Goal: Share content

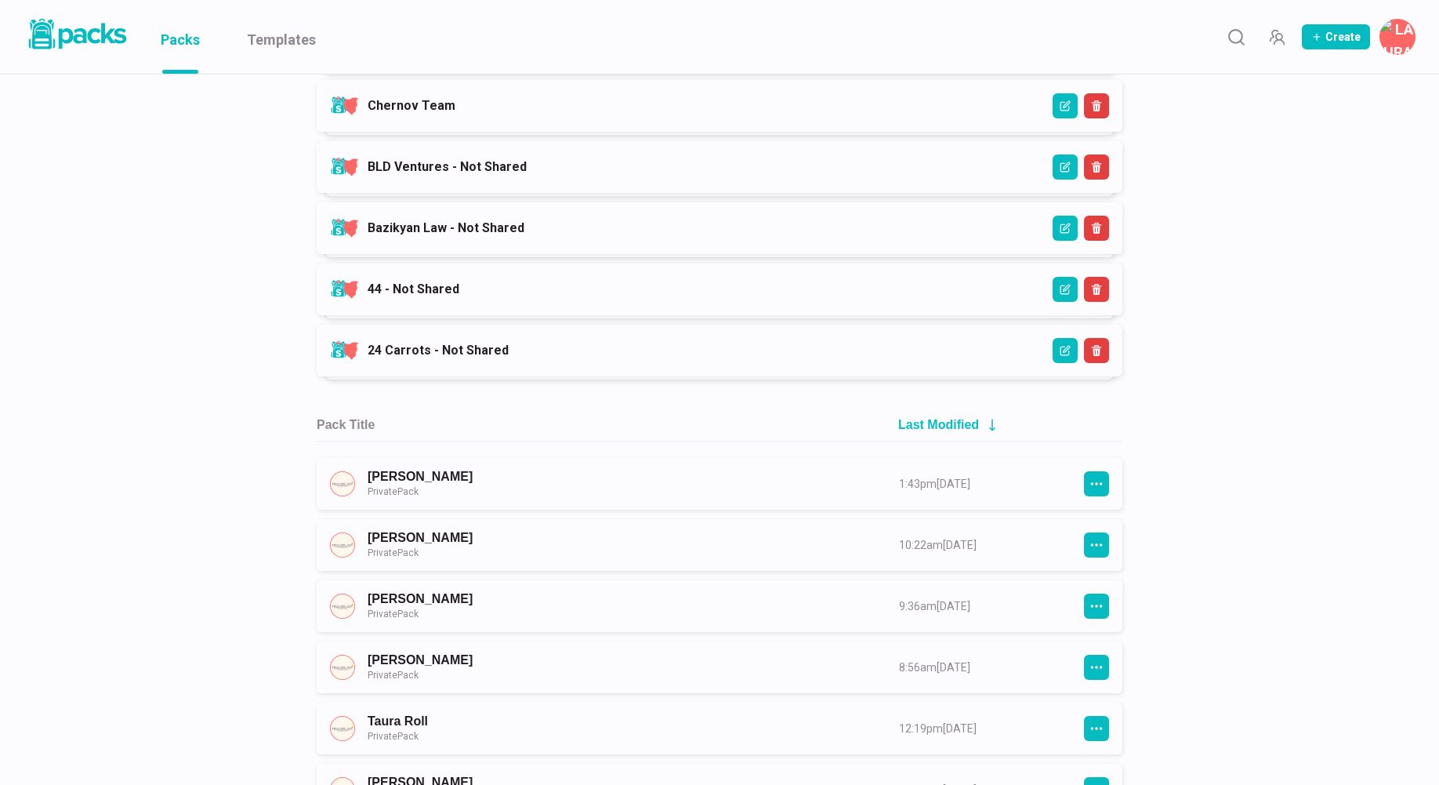
scroll to position [1460, 0]
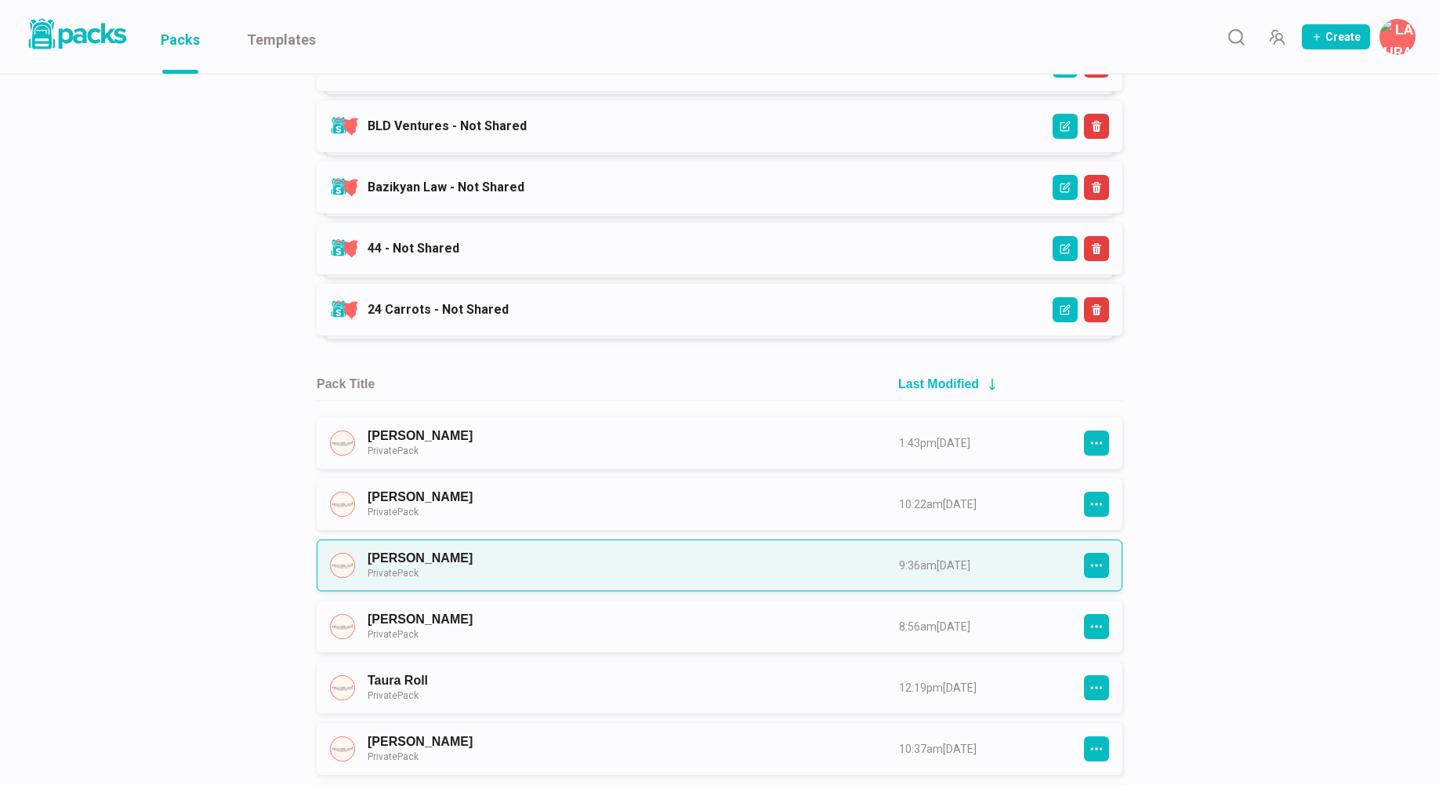
click at [579, 578] on link "[PERSON_NAME] Private Pack" at bounding box center [619, 564] width 503 height 29
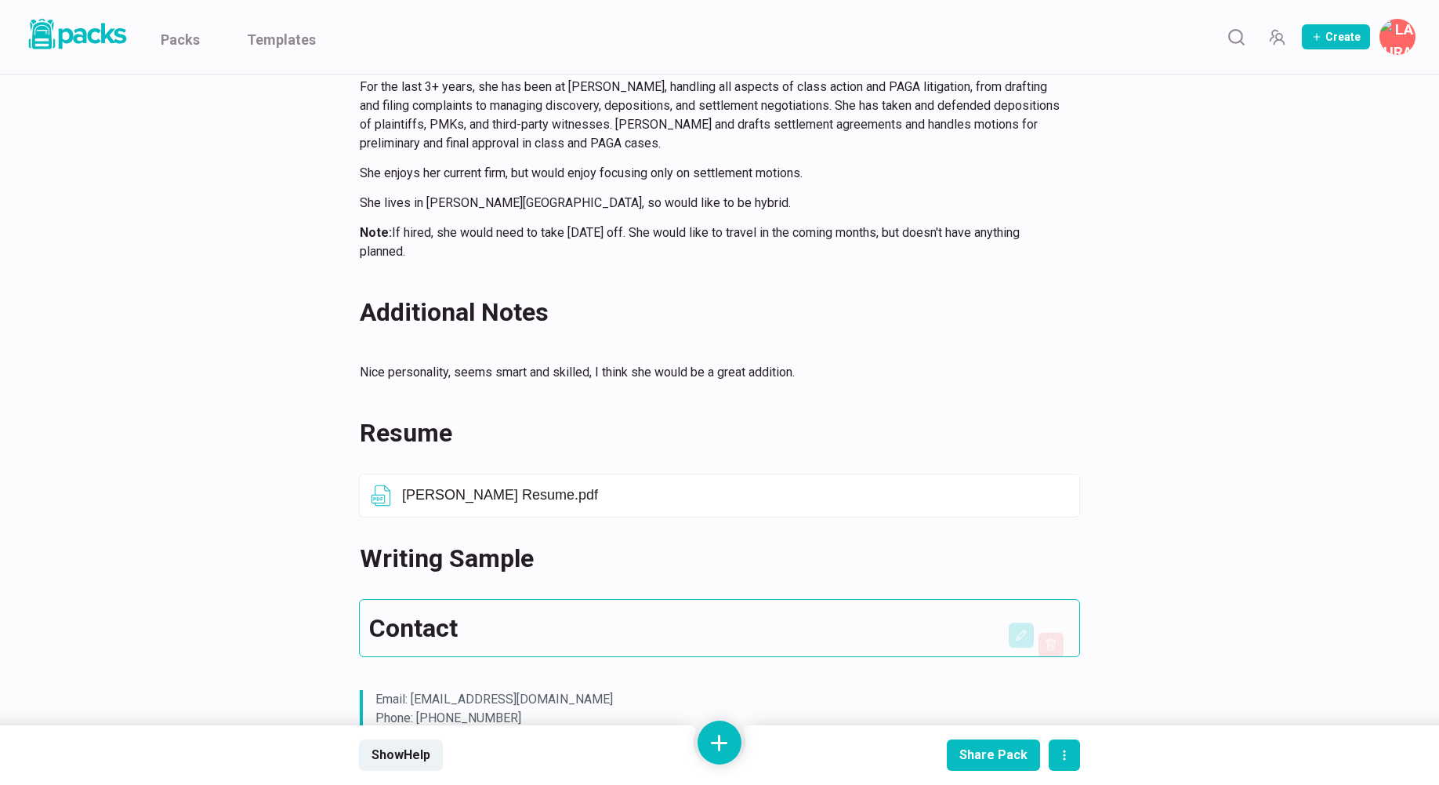
scroll to position [742, 0]
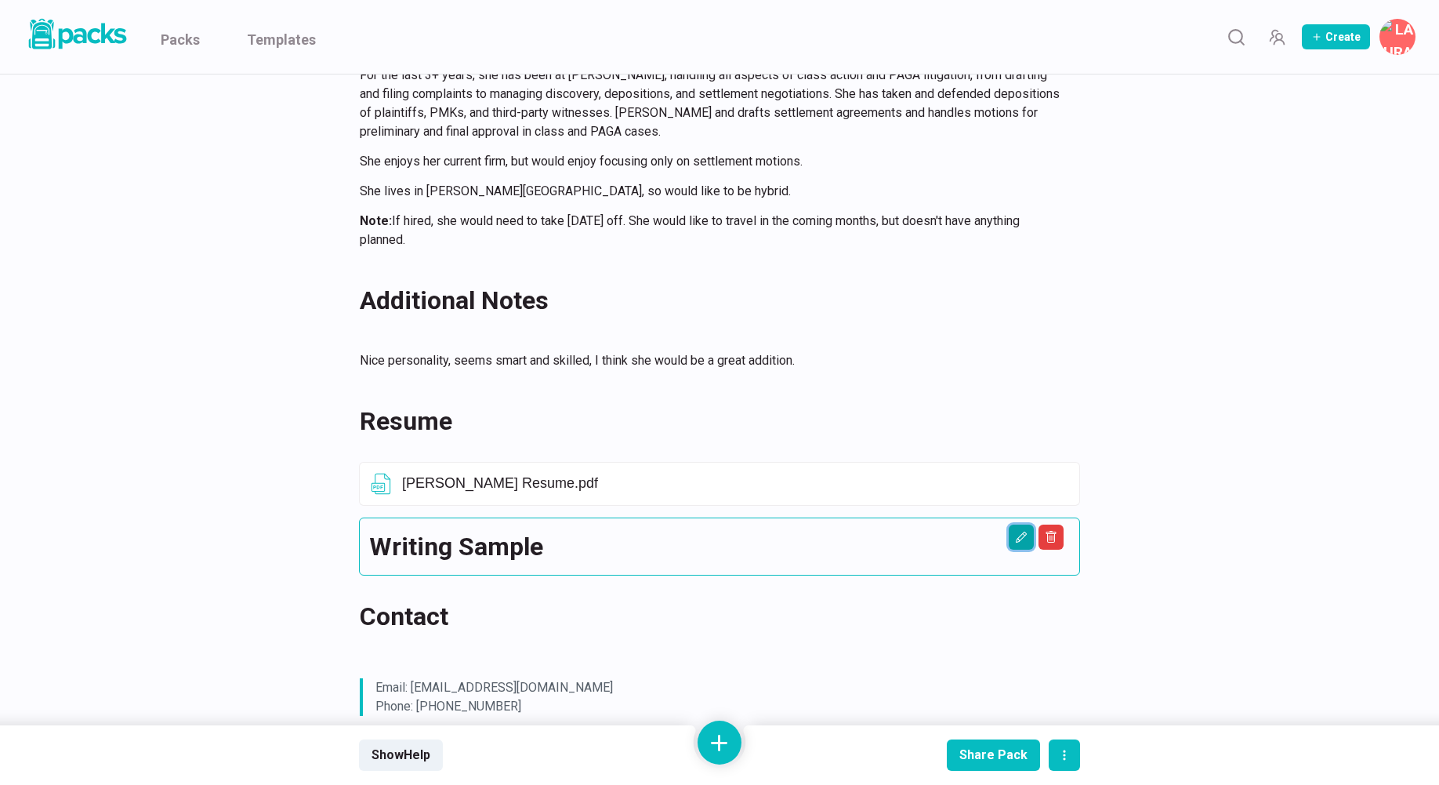
click at [1022, 535] on icon "Edit asset" at bounding box center [1021, 537] width 13 height 13
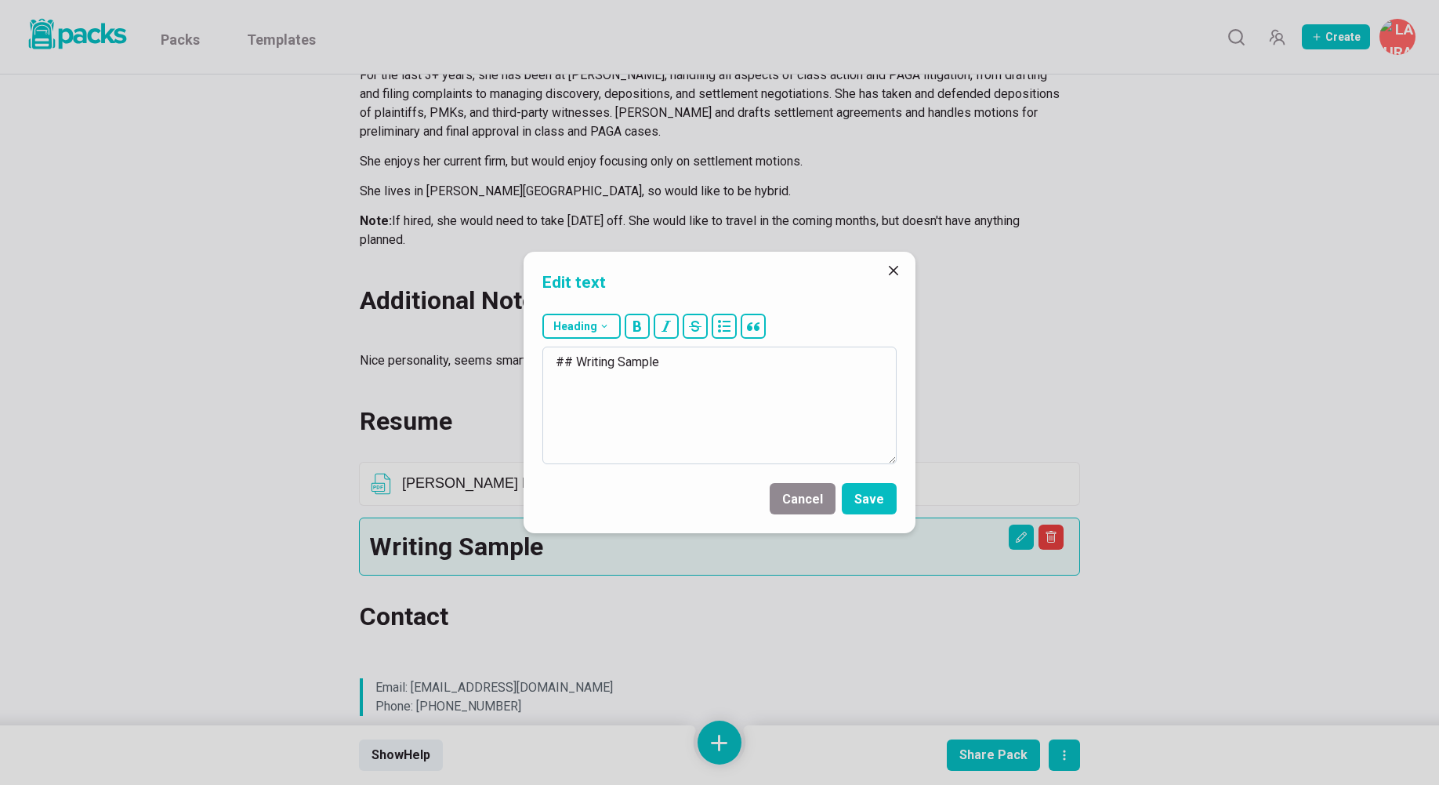
click at [687, 367] on textarea "## Writing Sample" at bounding box center [719, 405] width 354 height 118
type textarea "## Writing Samples"
click at [838, 486] on div "Cancel Save" at bounding box center [719, 498] width 354 height 31
click at [865, 492] on button "Save" at bounding box center [869, 498] width 55 height 31
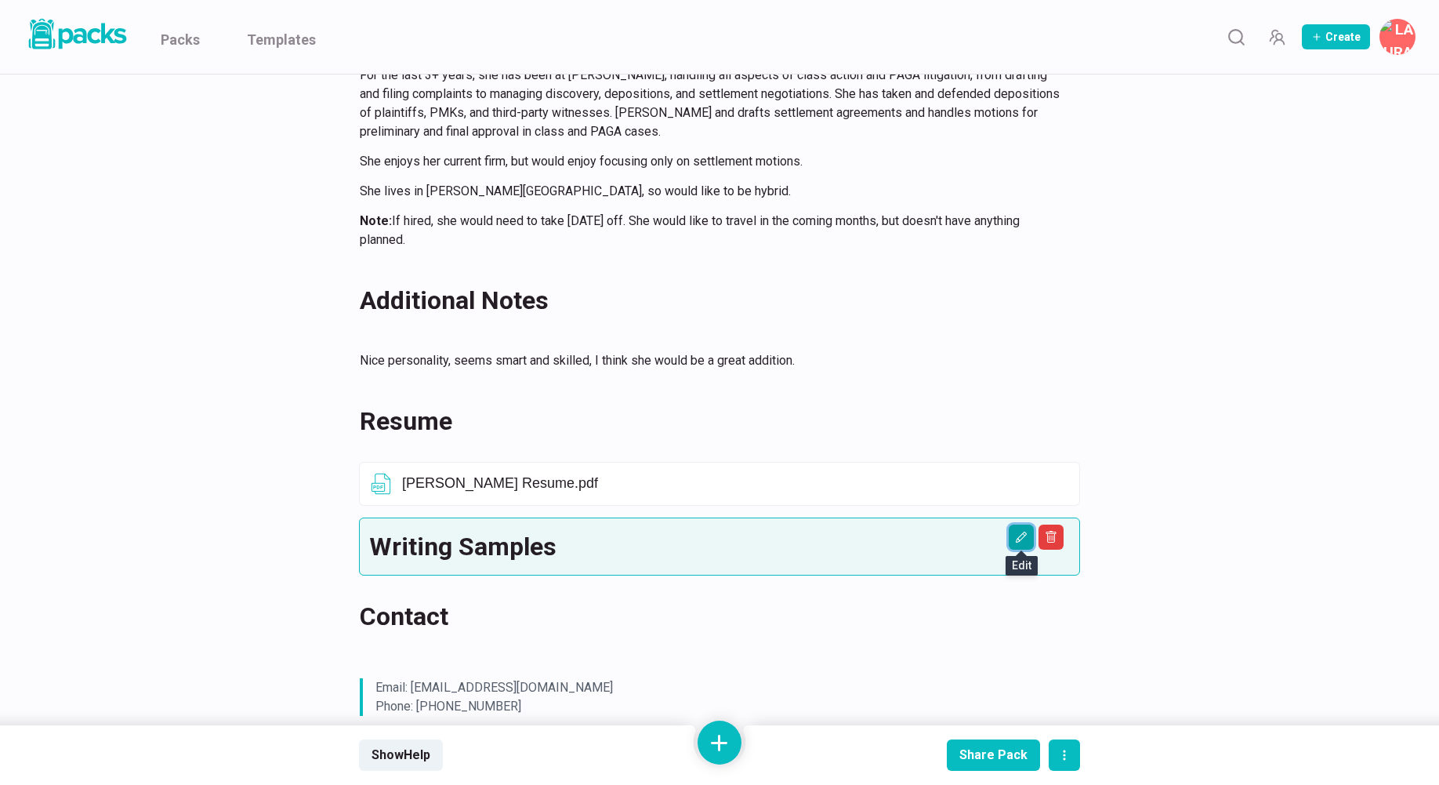
click at [1011, 543] on button "Edit asset" at bounding box center [1021, 536] width 25 height 25
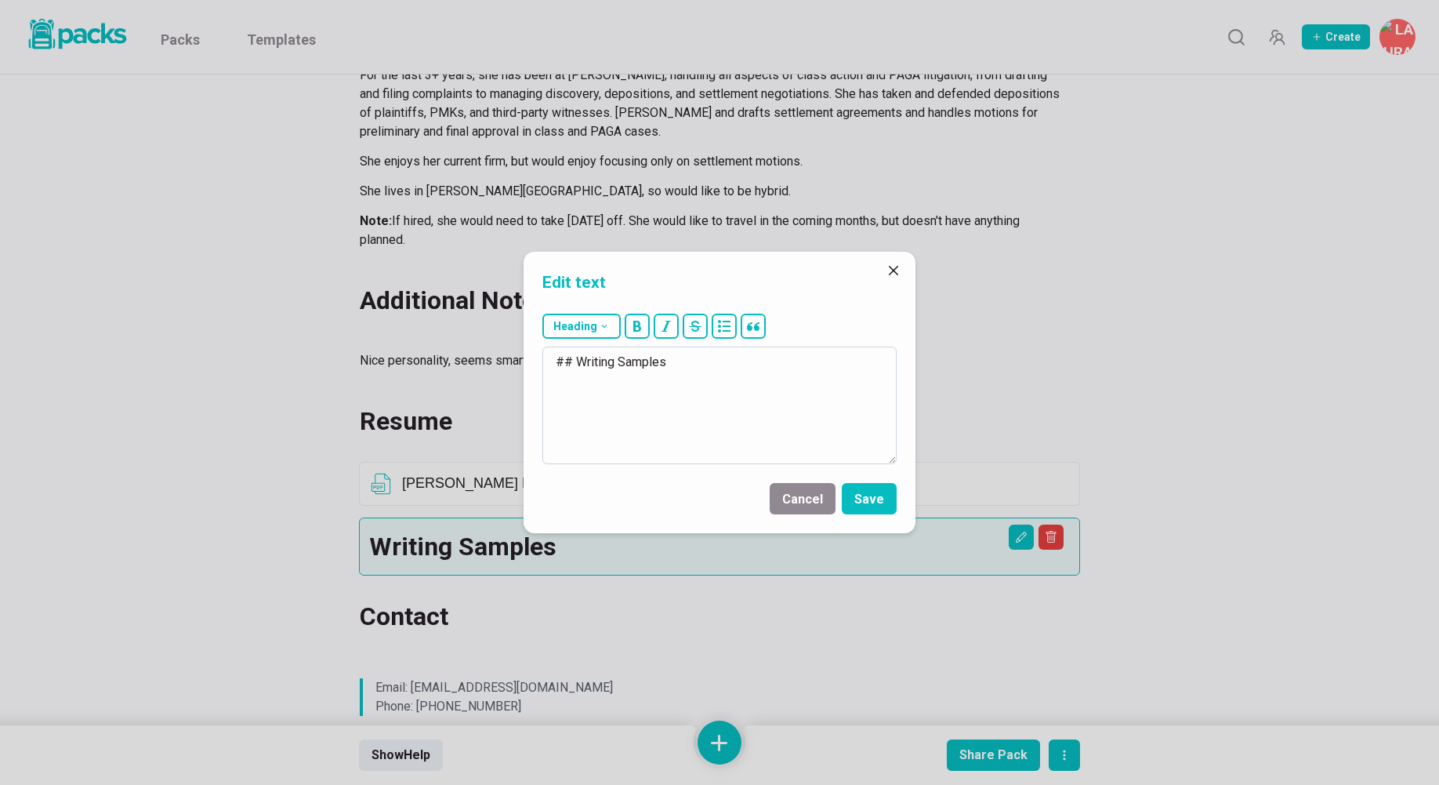
click at [693, 366] on textarea "## Writing Samples" at bounding box center [719, 405] width 354 height 118
type textarea "## Writing Sample"
click at [864, 496] on button "Save" at bounding box center [869, 498] width 55 height 31
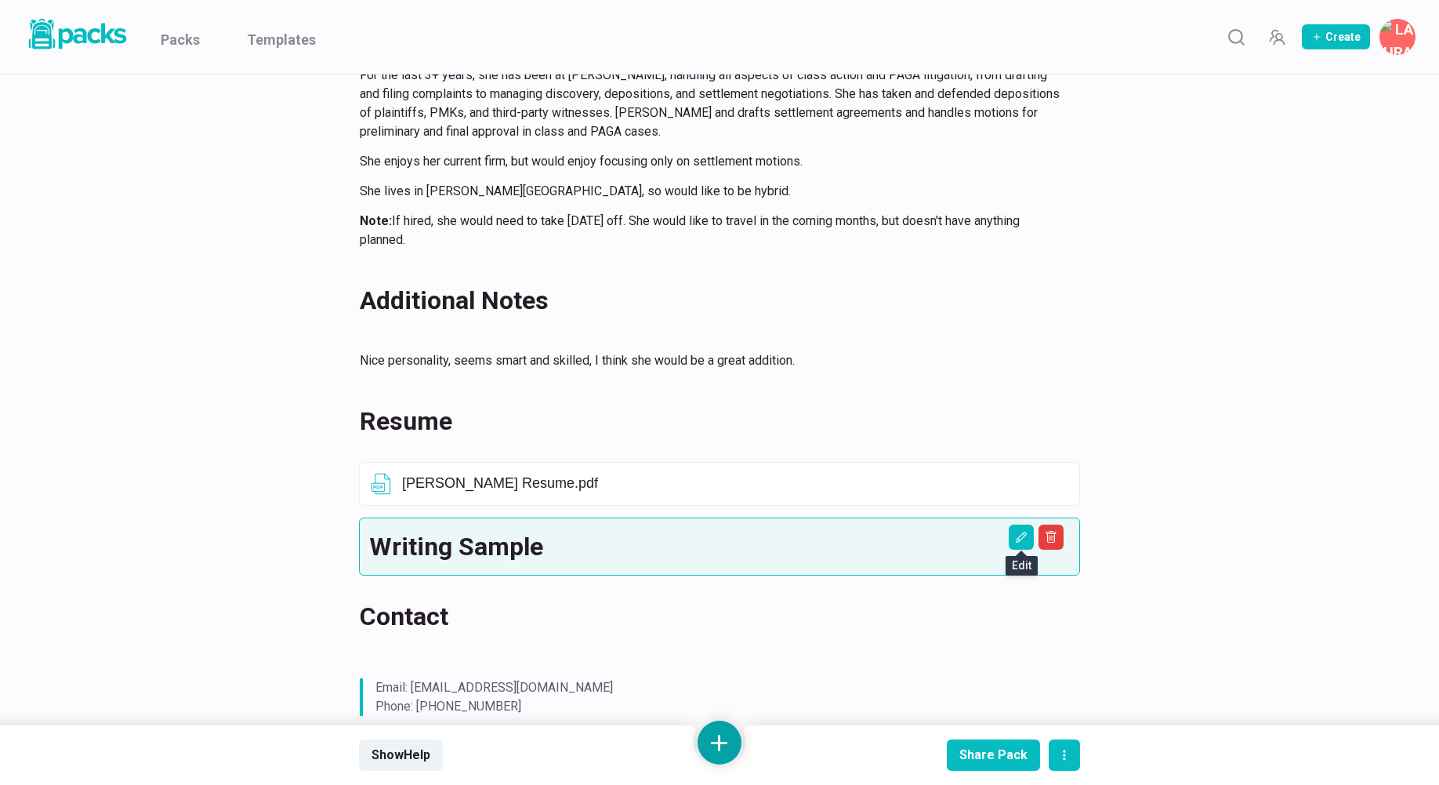
click at [727, 759] on button at bounding box center [720, 742] width 44 height 44
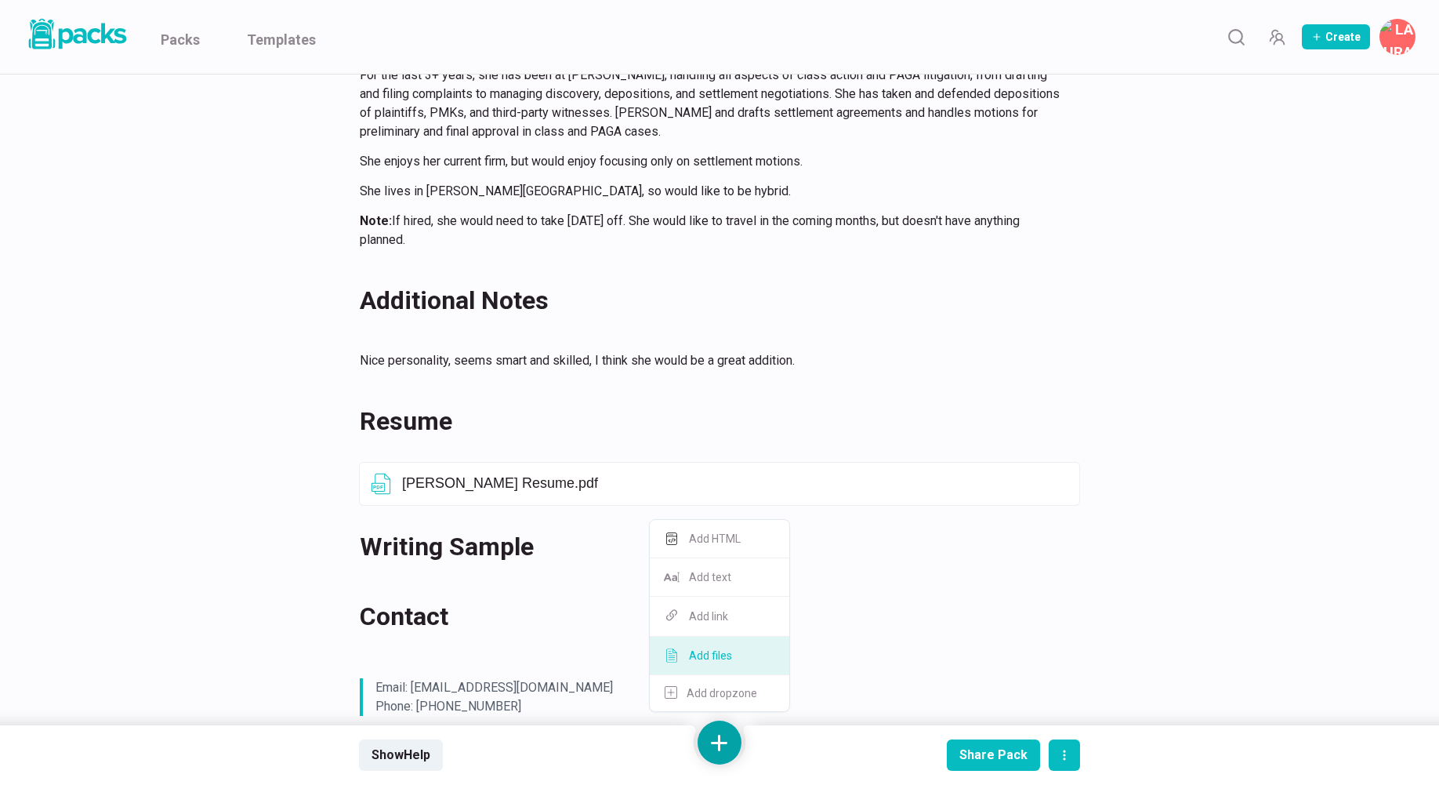
click at [742, 654] on button "Add files" at bounding box center [720, 656] width 140 height 38
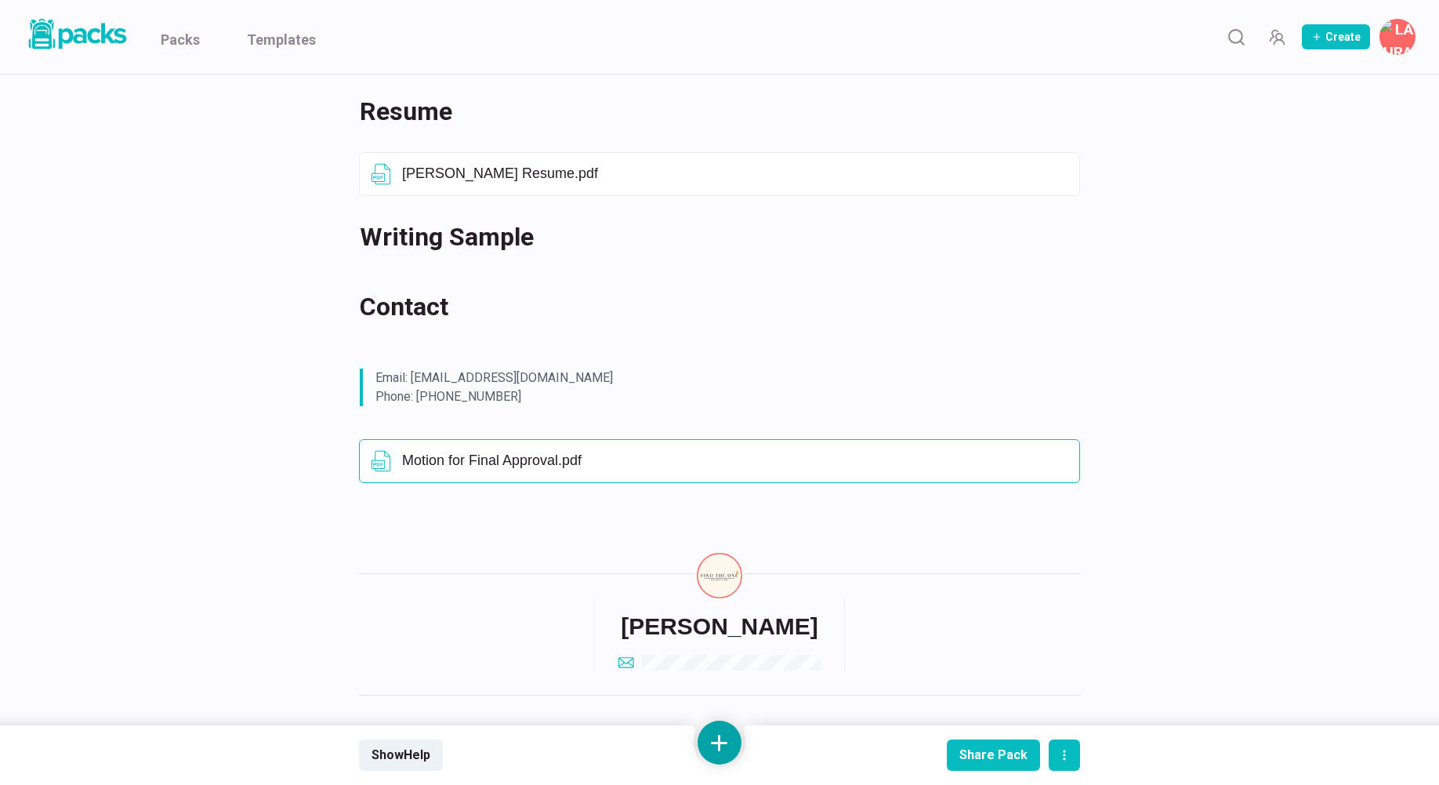
scroll to position [1053, 0]
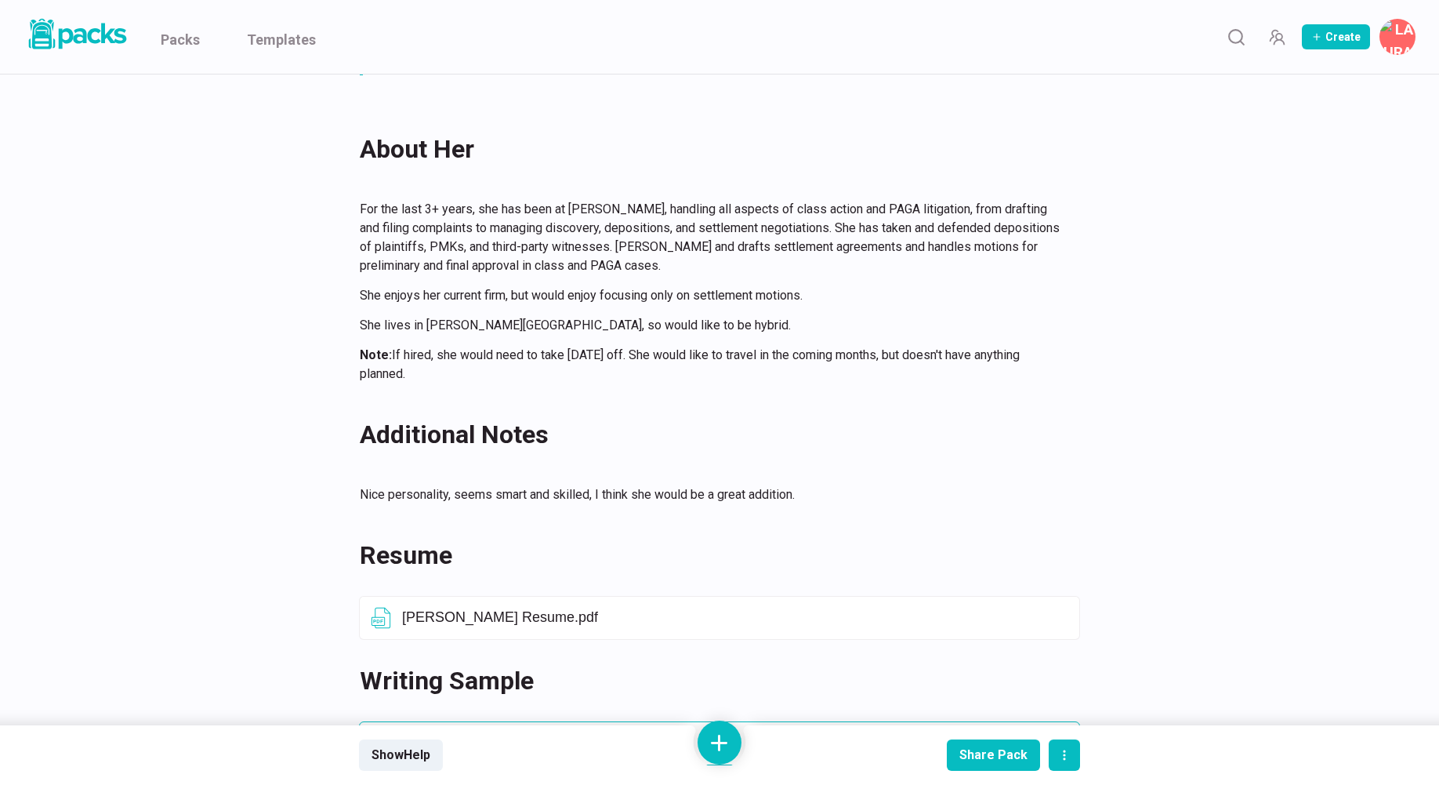
scroll to position [0, 0]
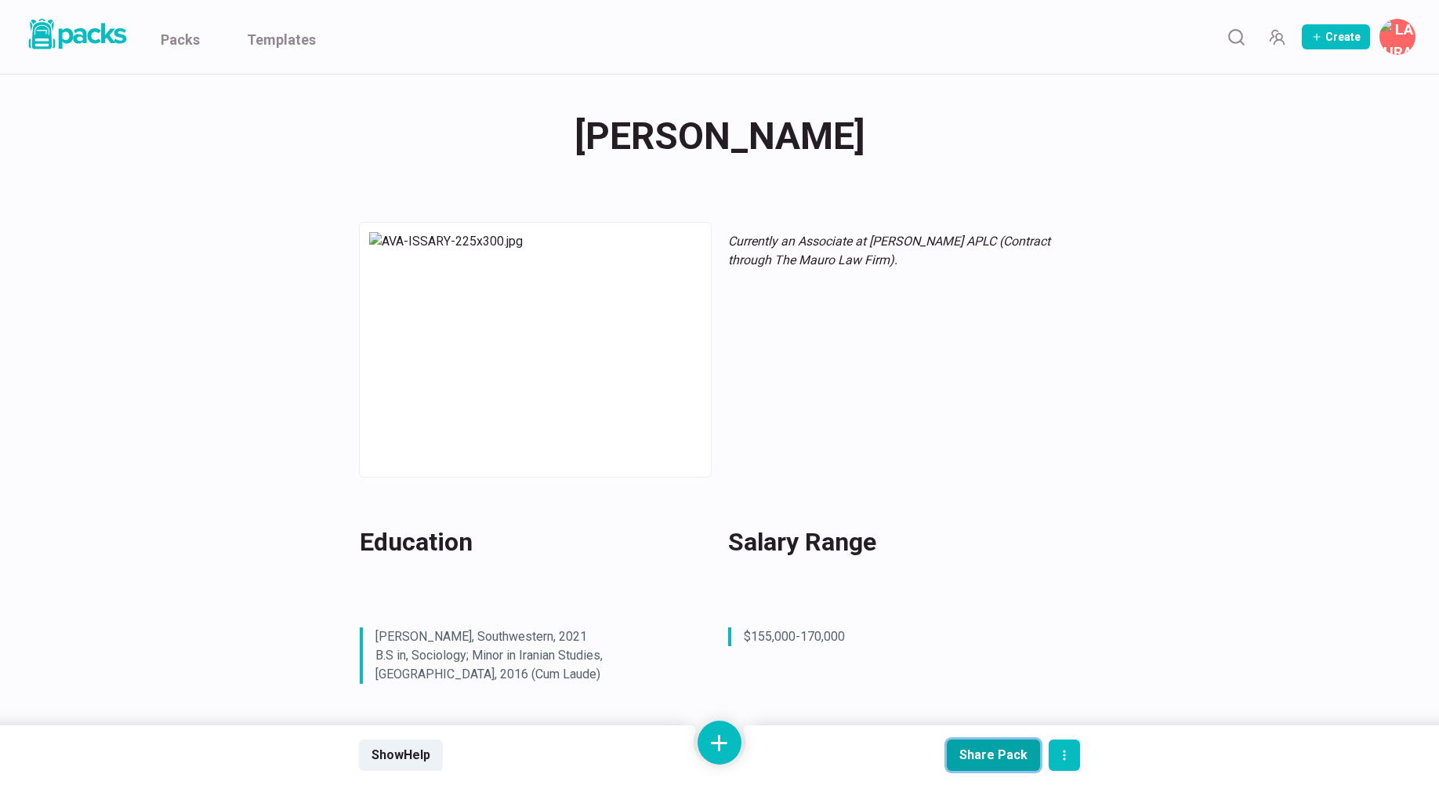
click at [1008, 764] on button "Share Pack" at bounding box center [993, 754] width 93 height 31
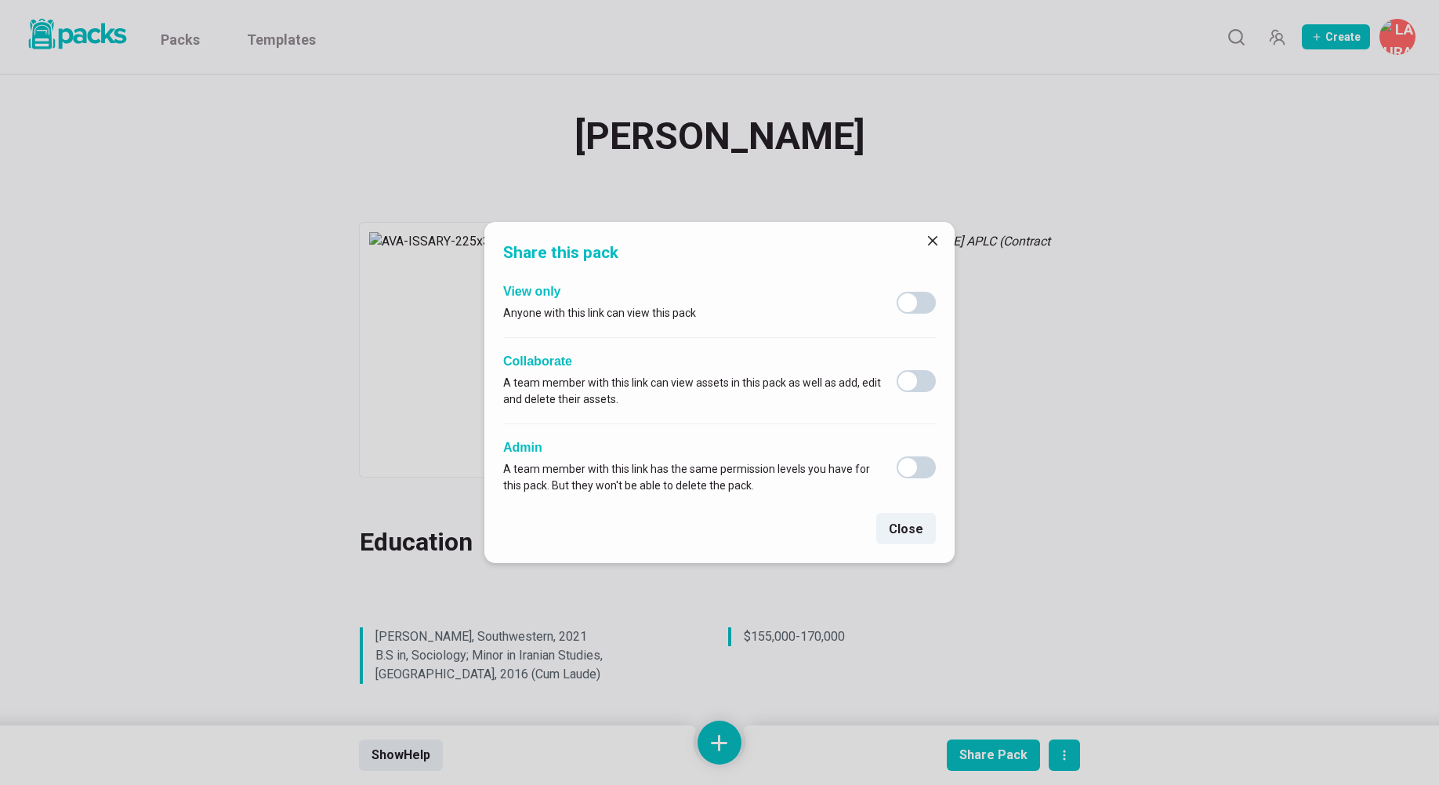
click at [923, 308] on span at bounding box center [916, 303] width 39 height 22
click at [897, 292] on input "checkbox" at bounding box center [896, 291] width 1 height 1
checkbox input "true"
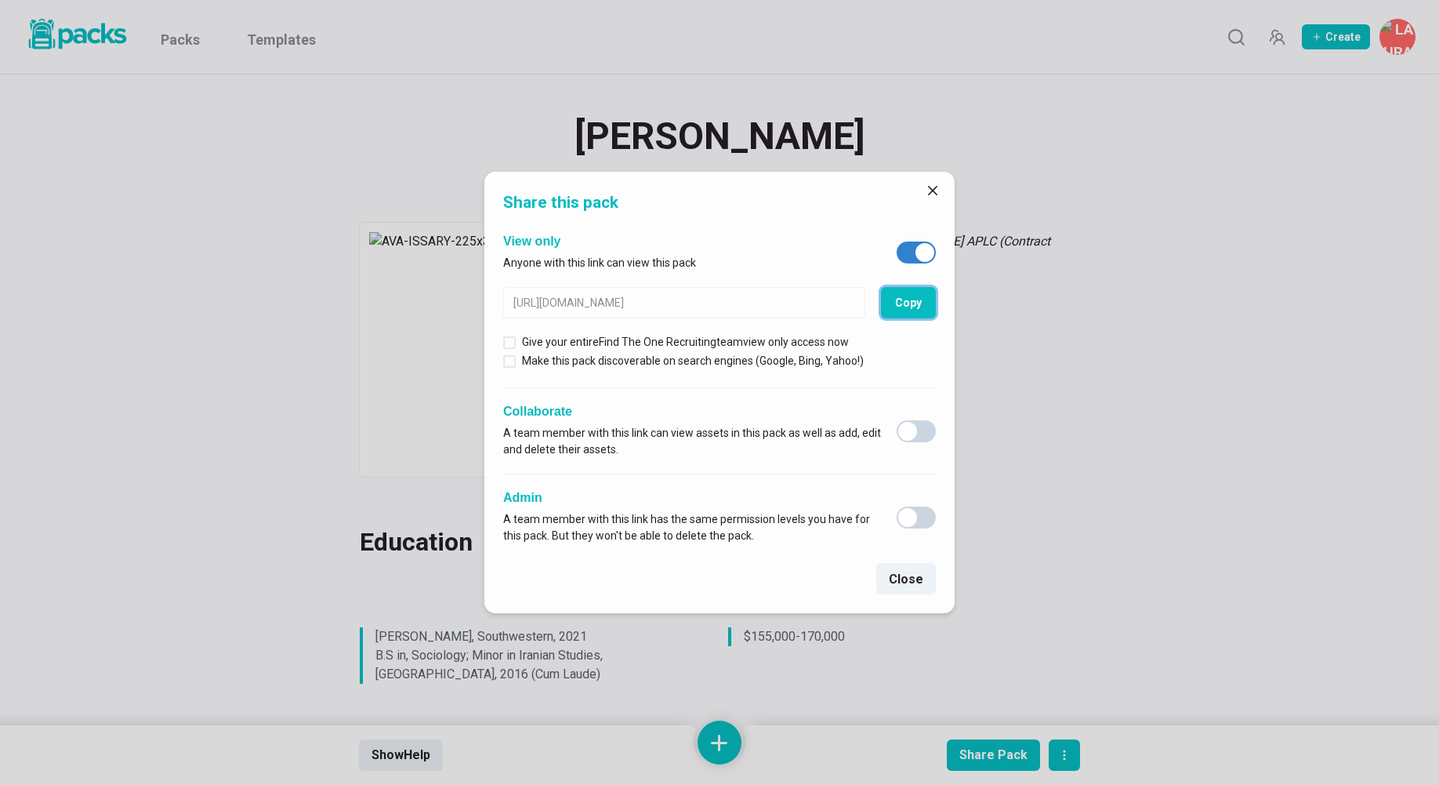
click at [923, 308] on button "Copy" at bounding box center [908, 302] width 55 height 31
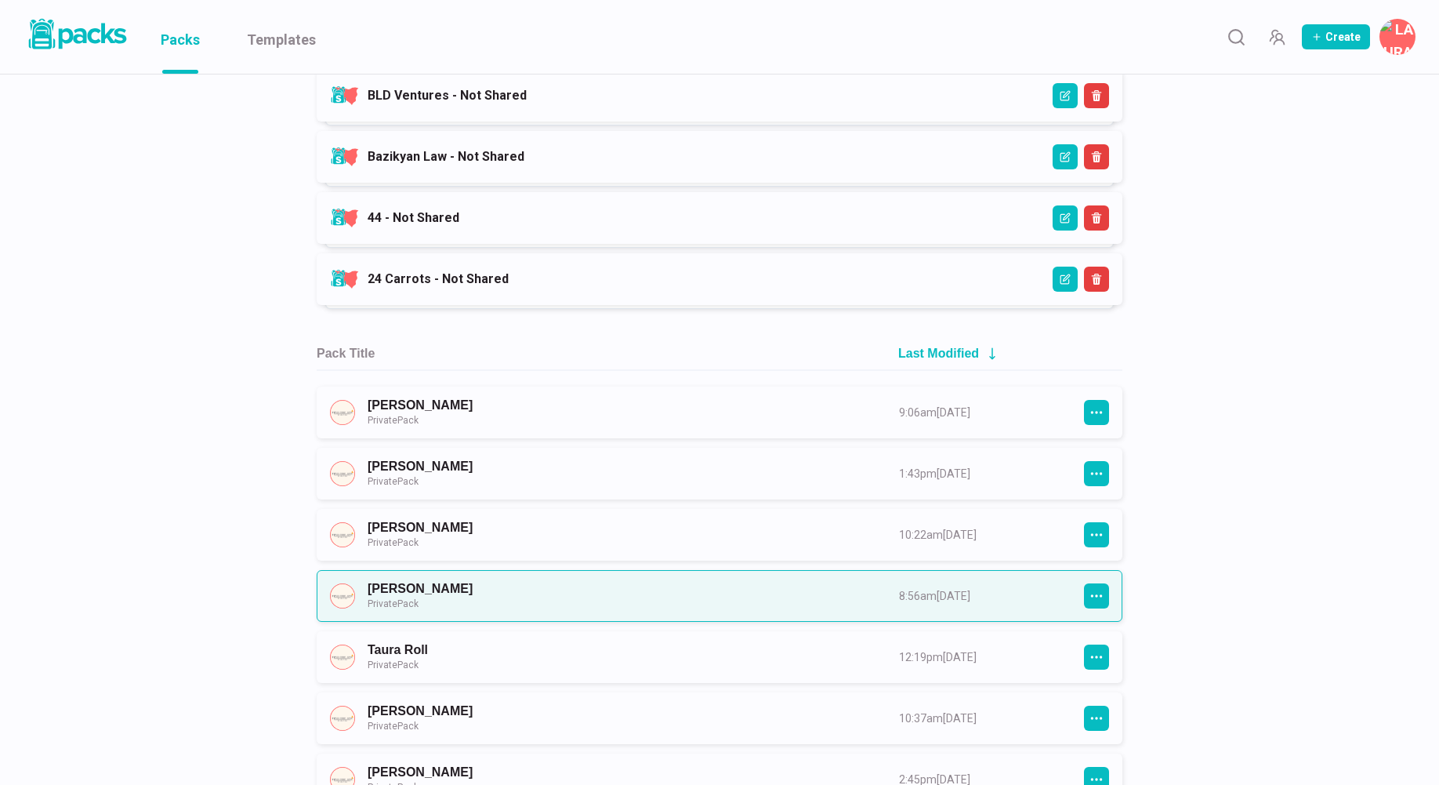
scroll to position [1504, 0]
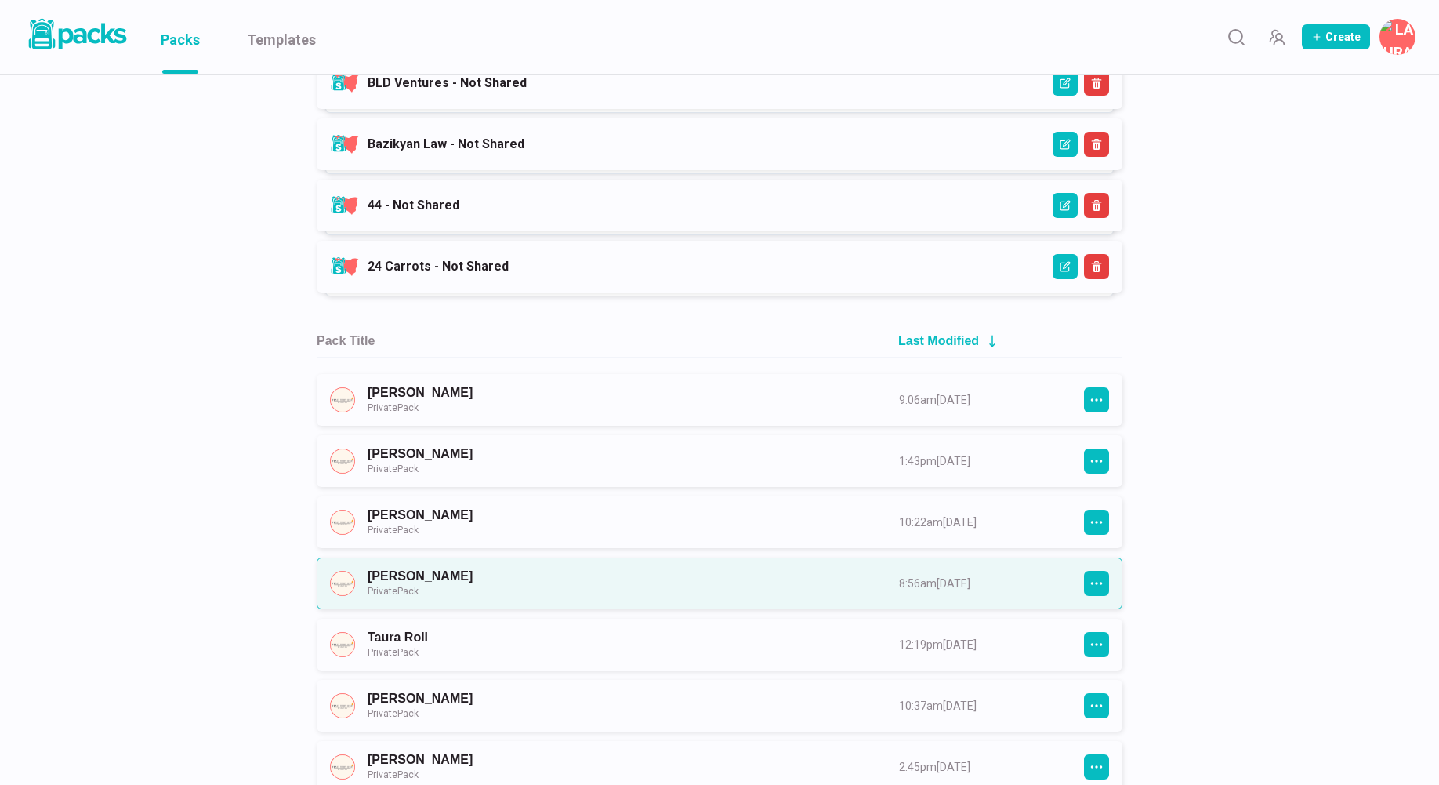
click at [639, 586] on link "Jafet Santiago Private Pack" at bounding box center [619, 582] width 503 height 29
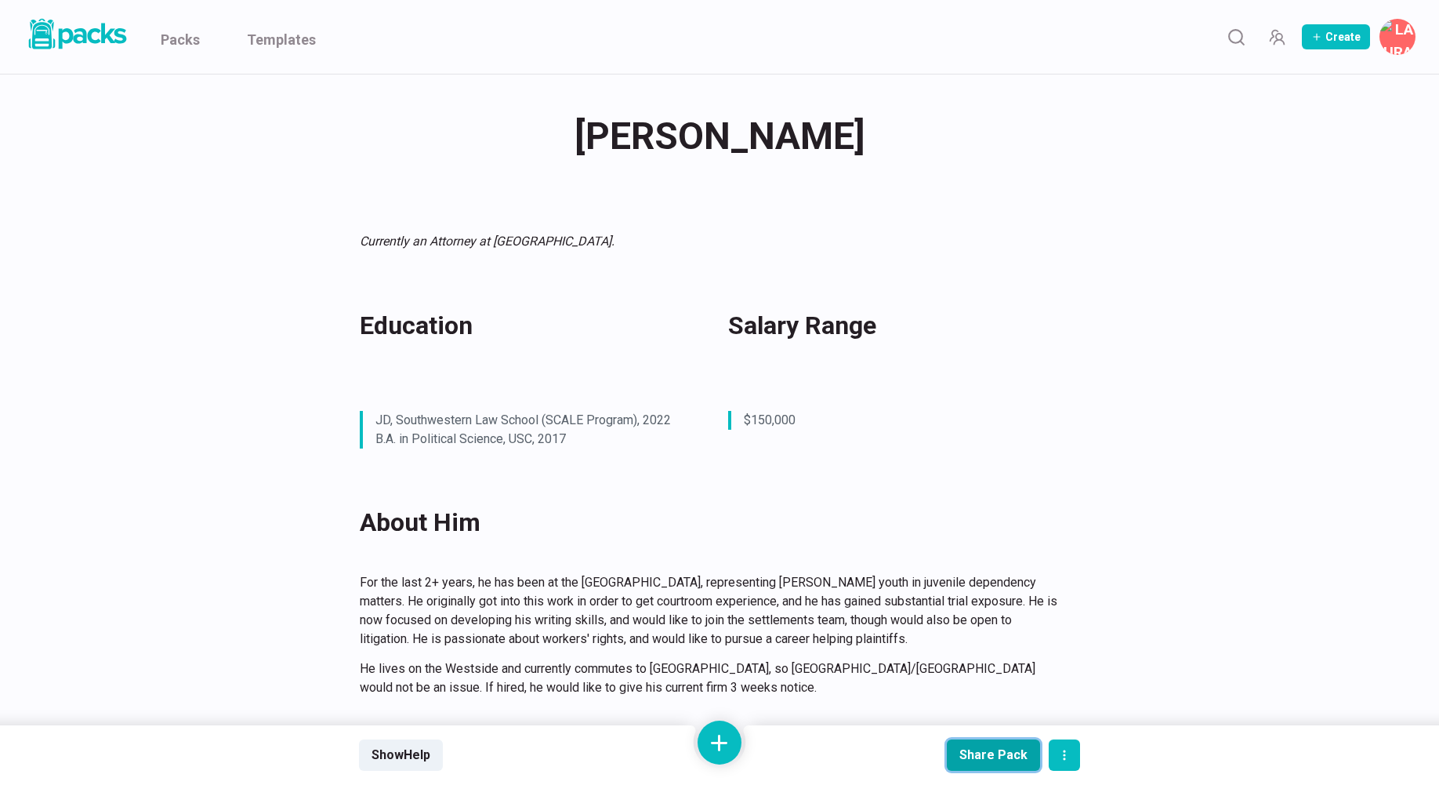
click at [991, 754] on div "Share Pack" at bounding box center [993, 754] width 68 height 15
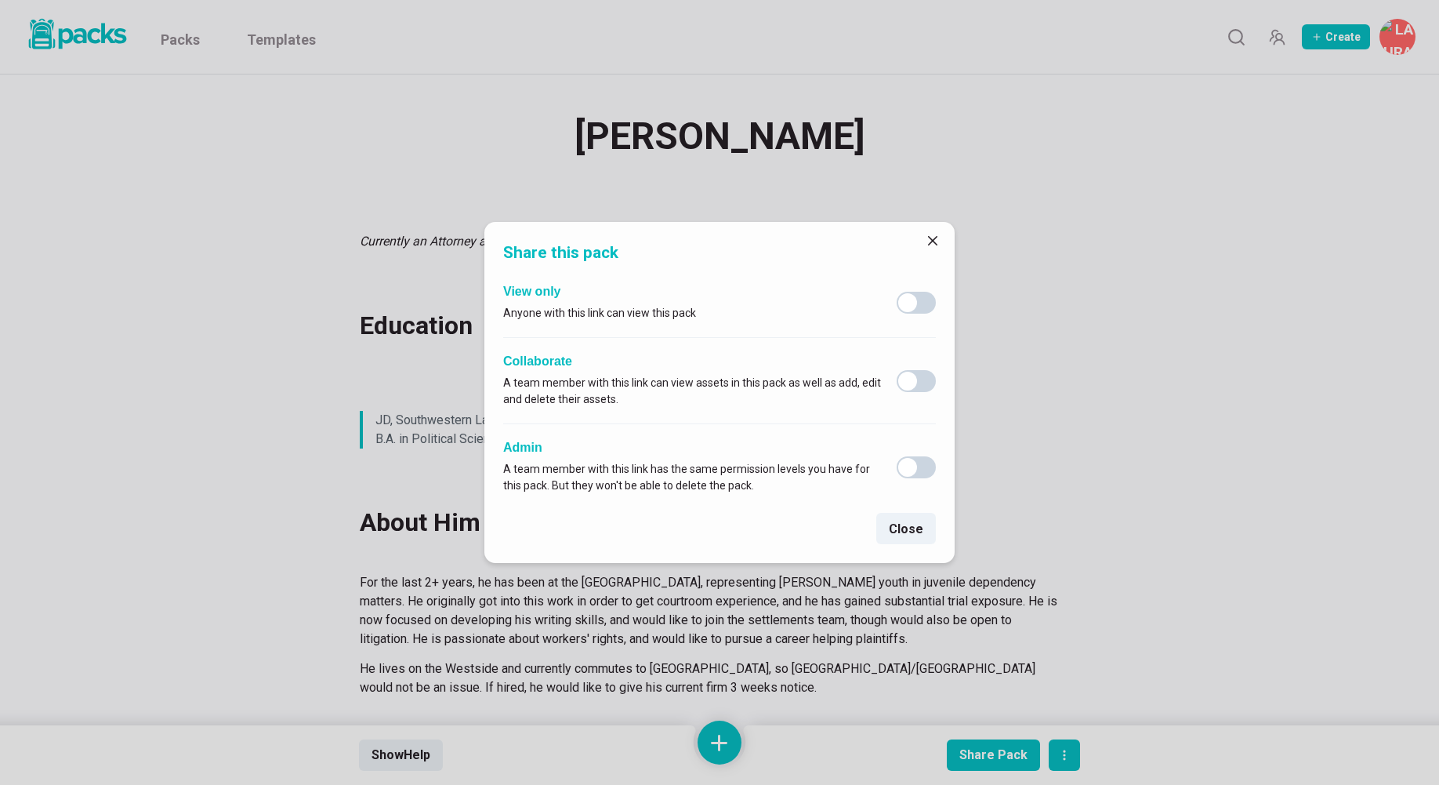
click at [916, 307] on span at bounding box center [916, 303] width 39 height 22
click at [897, 292] on input "checkbox" at bounding box center [896, 291] width 1 height 1
checkbox input "true"
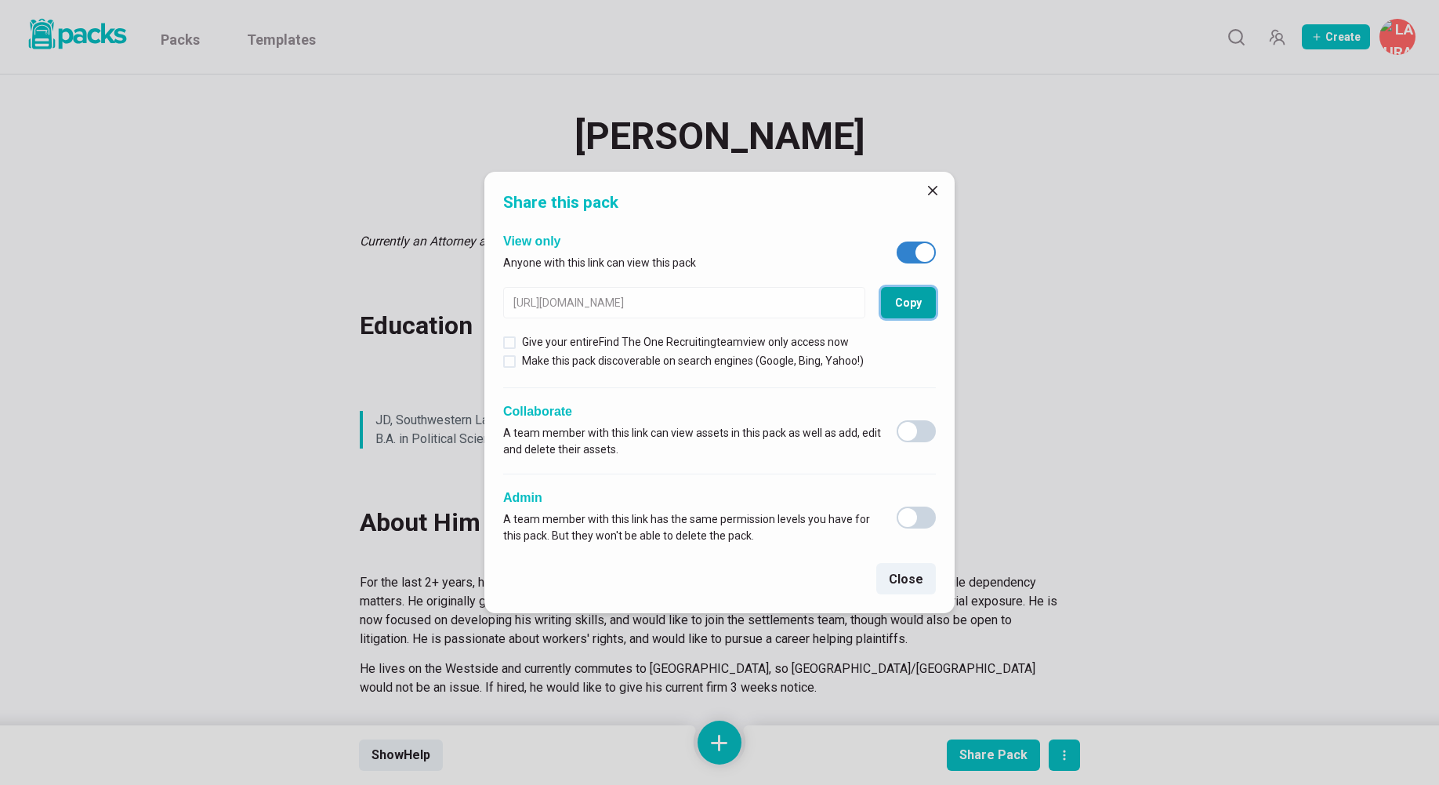
click at [916, 313] on button "Copy" at bounding box center [908, 302] width 55 height 31
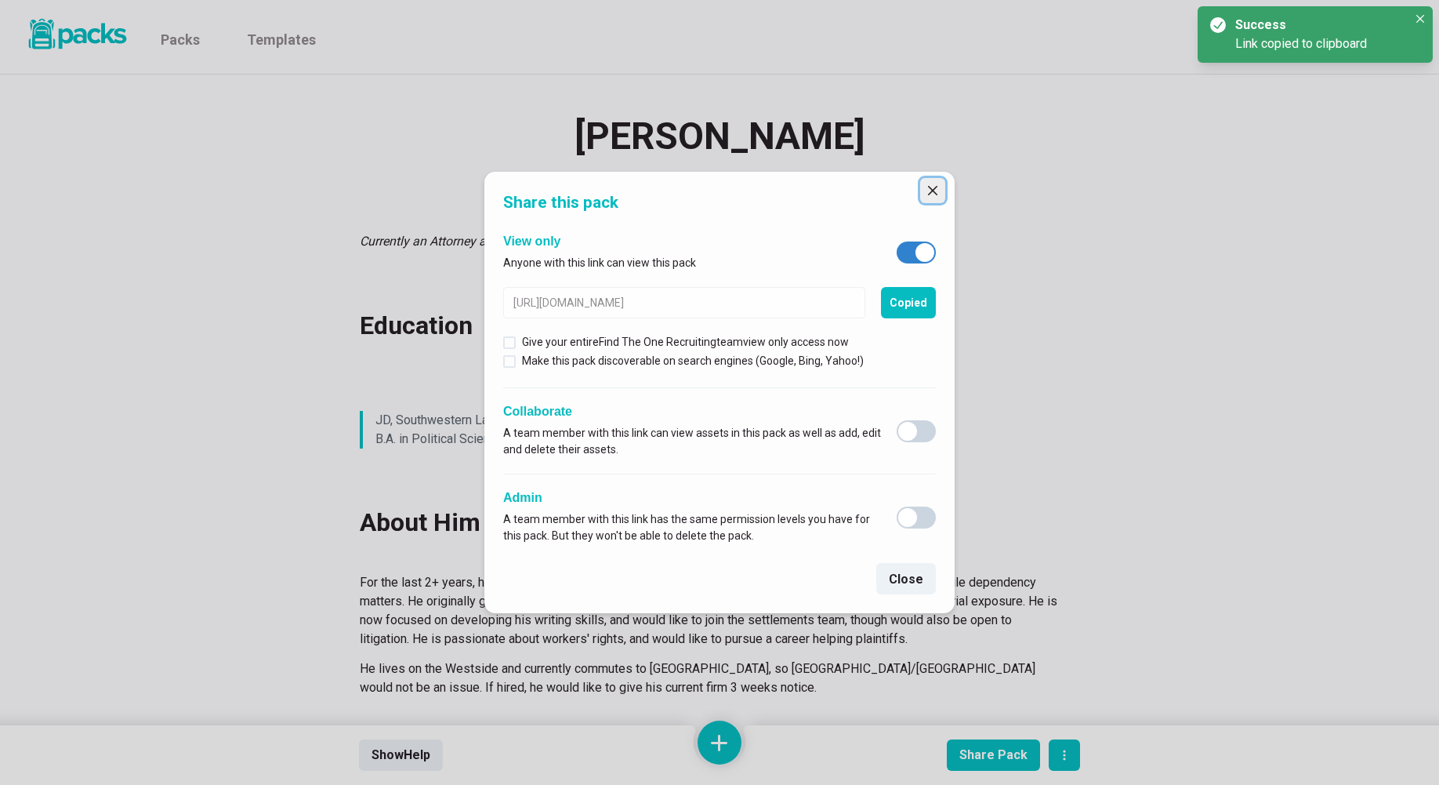
click at [921, 182] on button "Close" at bounding box center [932, 190] width 25 height 25
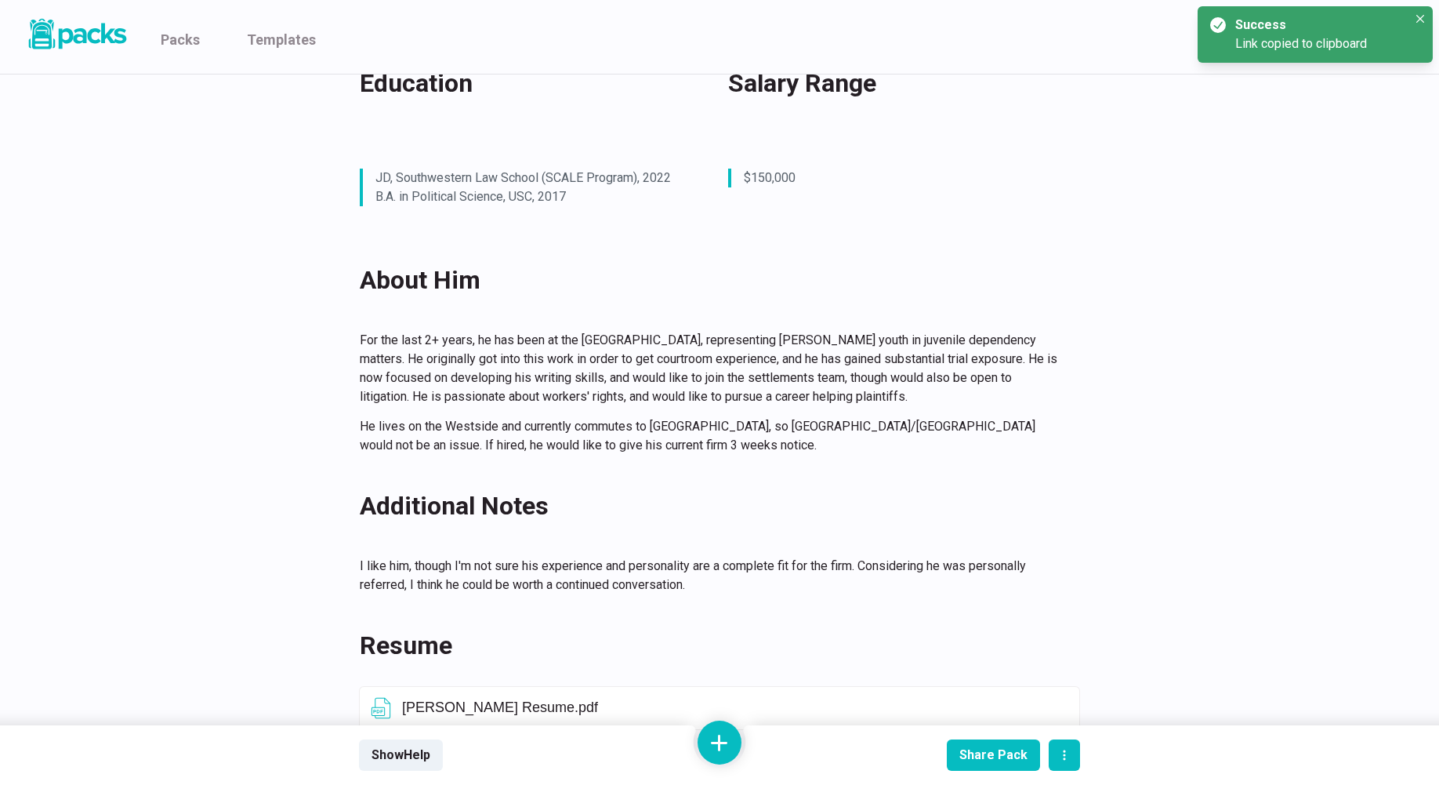
scroll to position [264, 0]
